Goal: Navigation & Orientation: Find specific page/section

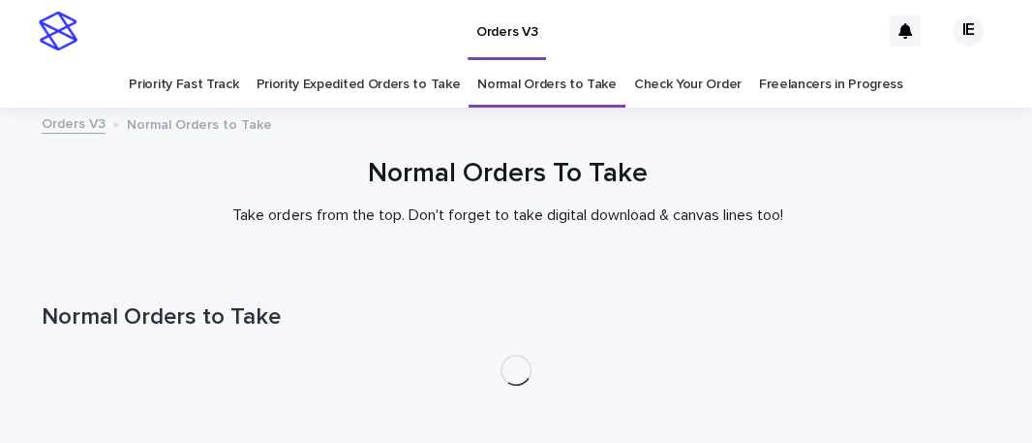
scroll to position [62, 0]
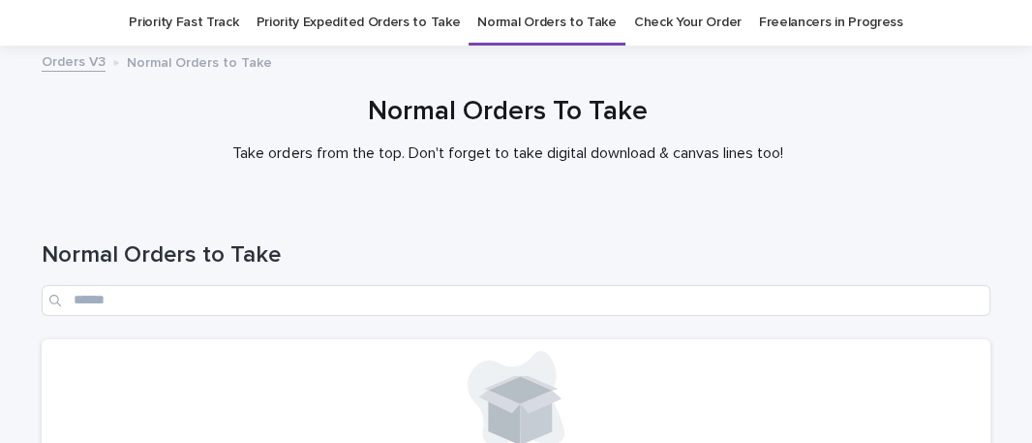
click at [942, 165] on div "Normal Orders To Take Take orders from the top. Don't forget to take digital do…" at bounding box center [508, 137] width 1016 height 82
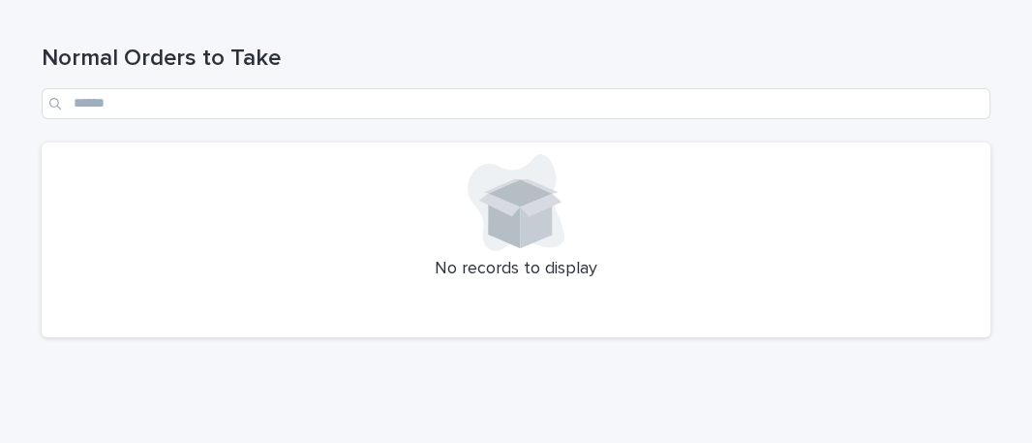
scroll to position [313, 0]
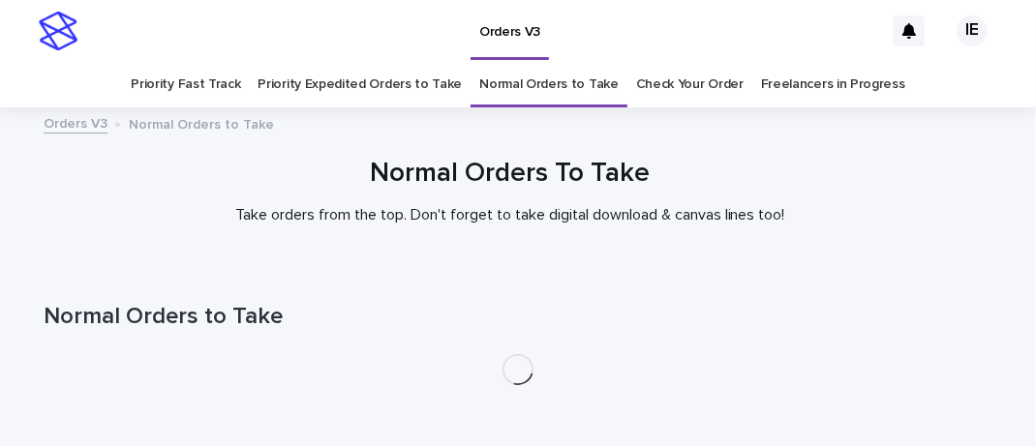
click at [417, 93] on link "Priority Expedited Orders to Take" at bounding box center [360, 85] width 204 height 46
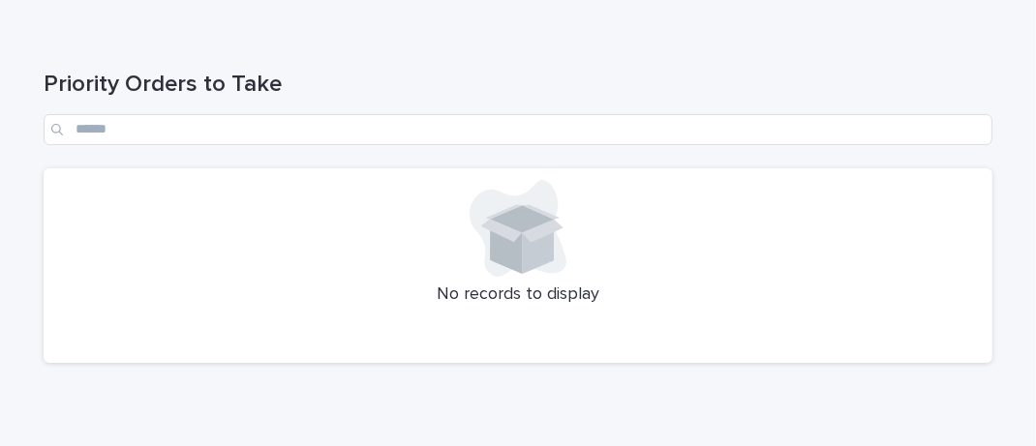
scroll to position [307, 0]
